Goal: Task Accomplishment & Management: Manage account settings

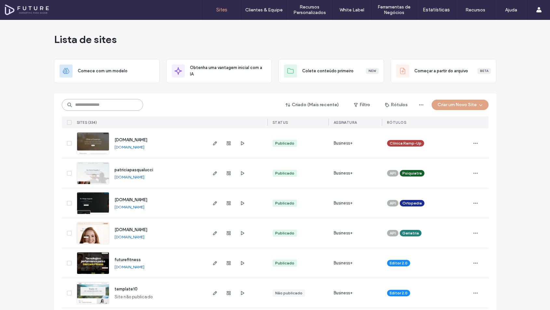
click at [75, 106] on input at bounding box center [102, 105] width 81 height 12
paste input "********"
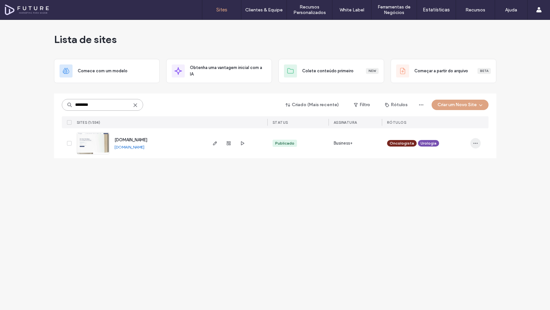
type input "********"
click at [478, 144] on span "button" at bounding box center [475, 143] width 10 height 10
click at [279, 215] on div "Lista de sites Comece com um modelo Obtenha uma vantagem inicial com a IA Colet…" at bounding box center [275, 165] width 550 height 290
click at [214, 145] on use "button" at bounding box center [215, 143] width 4 height 4
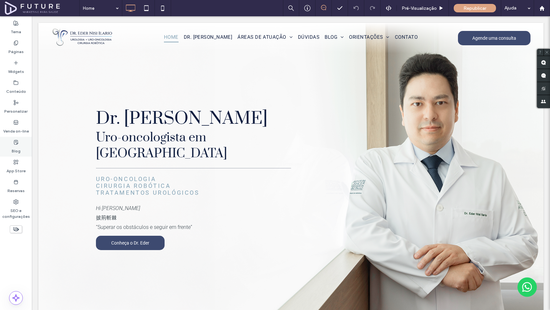
click at [17, 149] on label "Blog" at bounding box center [16, 149] width 9 height 9
click at [11, 142] on div "Blog" at bounding box center [16, 147] width 32 height 20
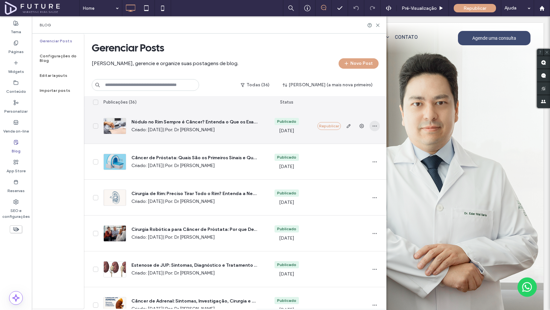
click at [375, 126] on icon "button" at bounding box center [374, 125] width 5 height 5
click at [340, 168] on span "Excluir" at bounding box center [341, 167] width 12 height 7
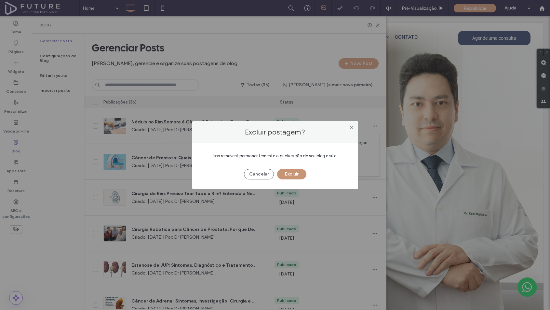
click at [291, 173] on button "Excluir" at bounding box center [291, 174] width 29 height 10
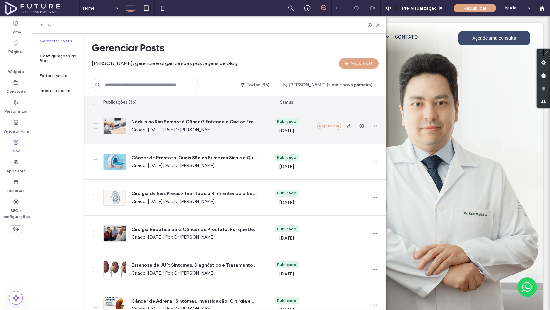
click at [206, 119] on span "Nódulo no Rim Sempre é Câncer? Entenda o Que os Exames Mostram e Quando se Preo…" at bounding box center [194, 122] width 126 height 7
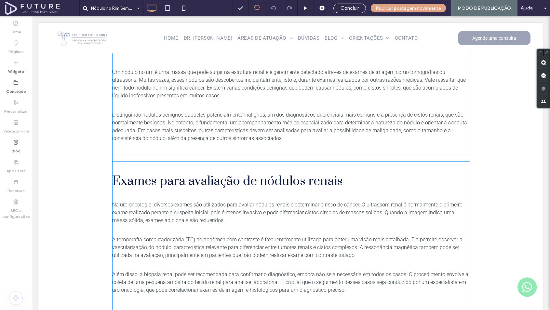
scroll to position [358, 0]
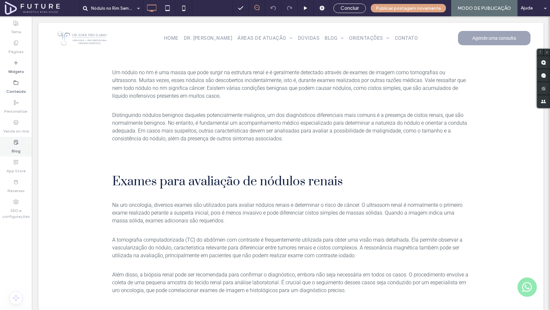
click at [16, 148] on label "Blog" at bounding box center [16, 149] width 9 height 9
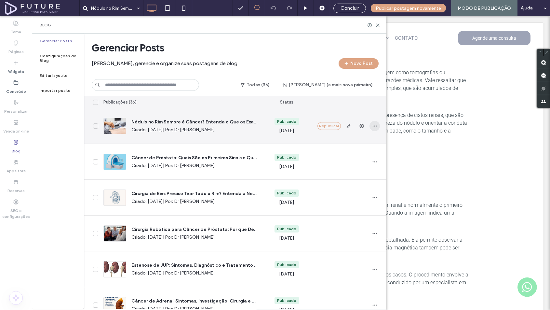
click at [374, 124] on icon "button" at bounding box center [374, 125] width 5 height 5
click at [356, 165] on div "Excluir" at bounding box center [351, 167] width 58 height 12
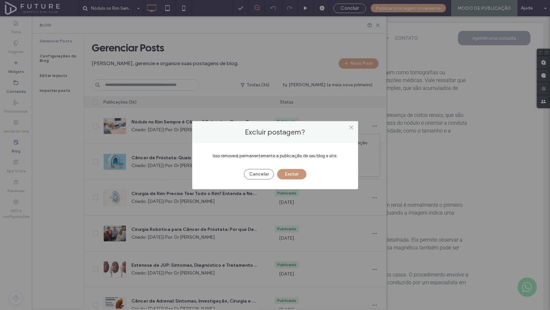
click at [297, 173] on button "Excluir" at bounding box center [291, 174] width 29 height 10
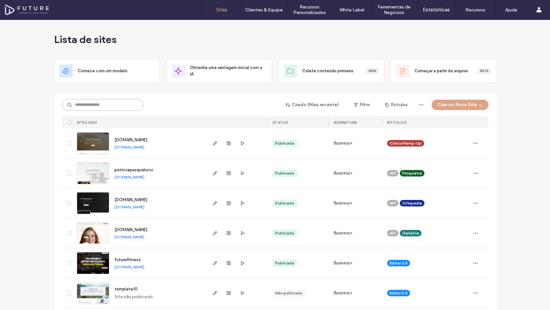
click at [97, 102] on input at bounding box center [102, 105] width 81 height 12
click at [71, 105] on input at bounding box center [102, 105] width 81 height 12
paste input "********"
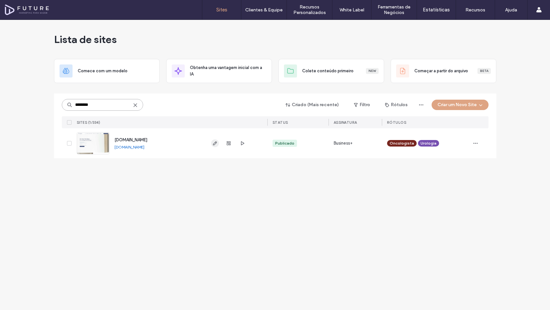
type input "********"
click at [215, 144] on use "button" at bounding box center [215, 143] width 4 height 4
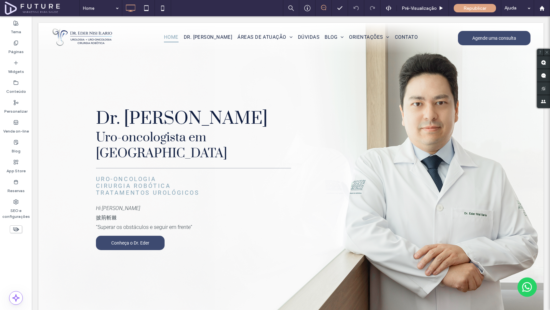
click at [38, 7] on span at bounding box center [42, 8] width 74 height 13
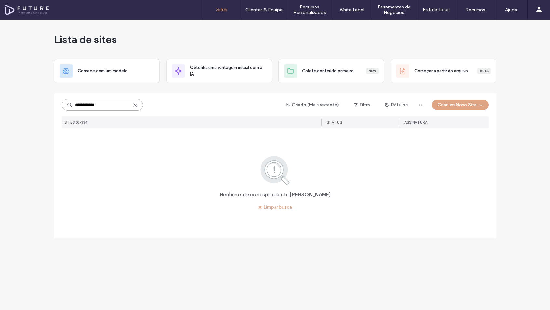
drag, startPoint x: 107, startPoint y: 104, endPoint x: 23, endPoint y: 105, distance: 84.5
click at [44, 105] on div "**********" at bounding box center [275, 165] width 550 height 290
paste input
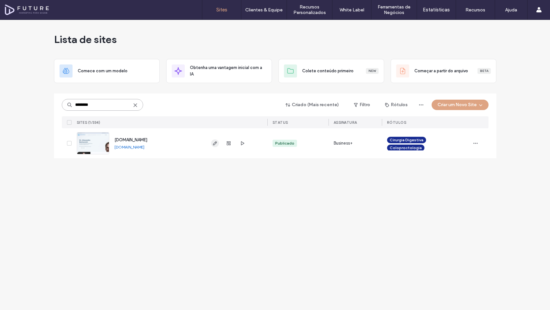
type input "********"
click at [215, 146] on span "button" at bounding box center [215, 143] width 8 height 8
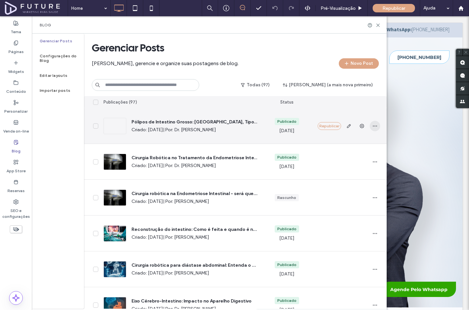
click at [376, 129] on span "button" at bounding box center [374, 126] width 10 height 10
click at [355, 166] on div "Excluir" at bounding box center [351, 167] width 58 height 12
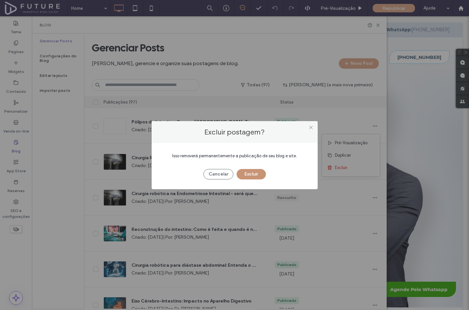
click at [259, 175] on button "Excluir" at bounding box center [250, 174] width 29 height 10
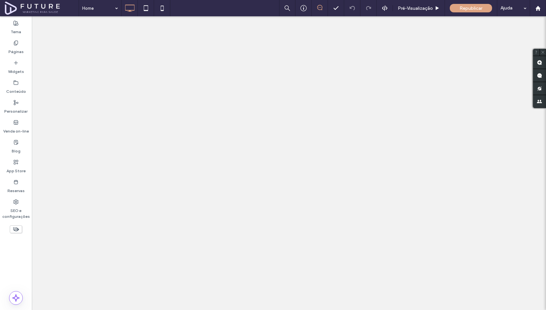
click at [21, 145] on div "Blog" at bounding box center [16, 147] width 32 height 20
